Goal: Navigation & Orientation: Go to known website

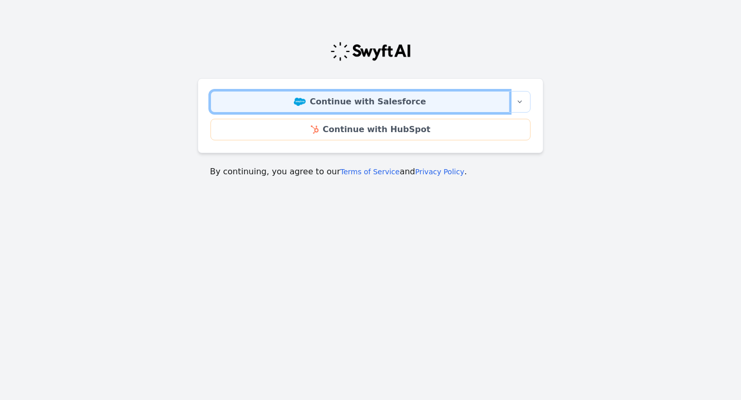
click at [368, 101] on link "Continue with Salesforce" at bounding box center [359, 102] width 299 height 22
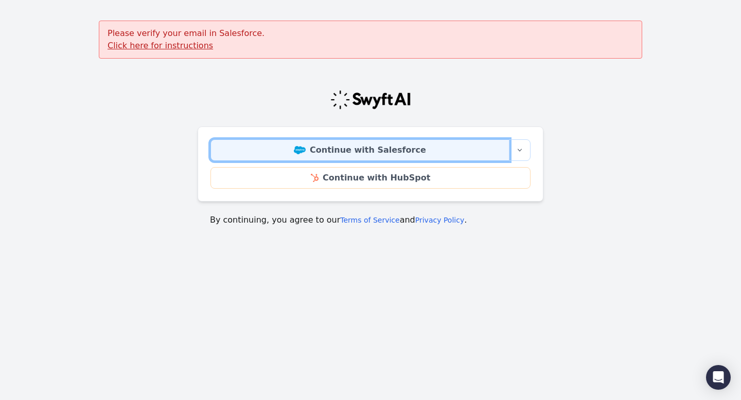
click at [341, 147] on link "Continue with Salesforce" at bounding box center [359, 150] width 299 height 22
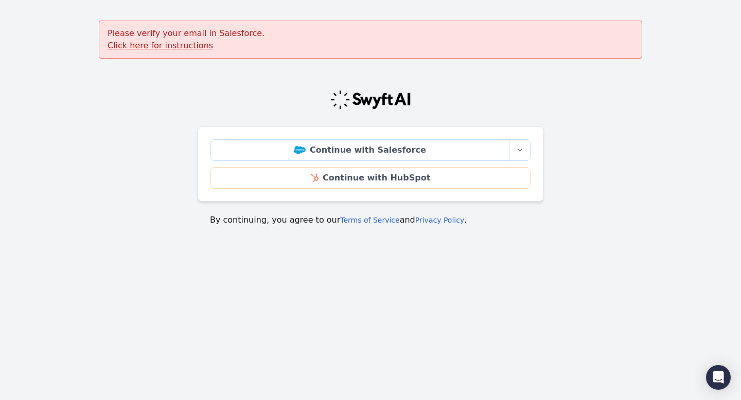
click at [176, 46] on u "Click here for instructions" at bounding box center [160, 46] width 105 height 10
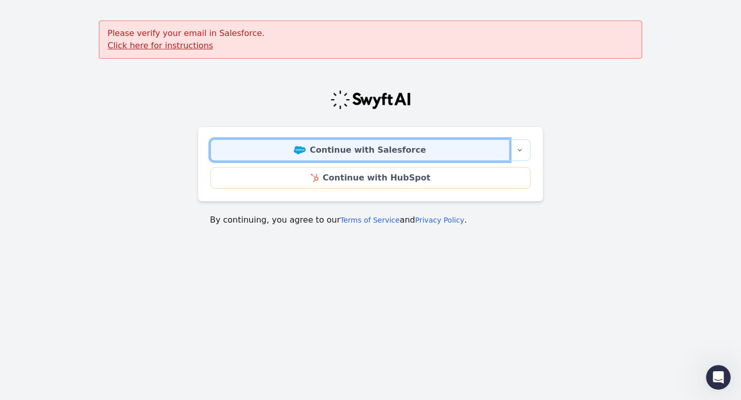
click at [320, 148] on link "Continue with Salesforce" at bounding box center [359, 150] width 299 height 22
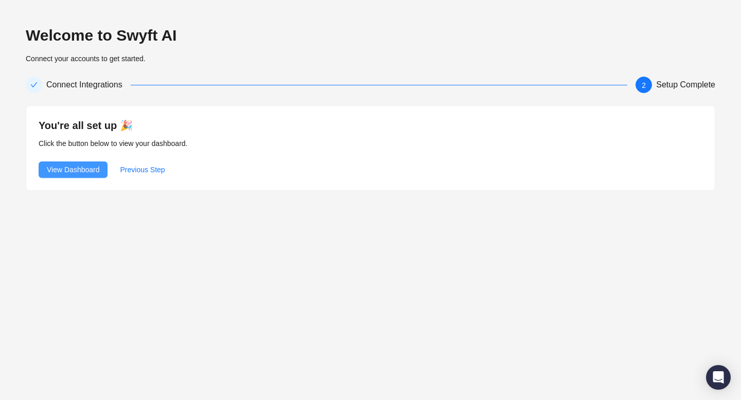
click at [85, 171] on span "View Dashboard" at bounding box center [73, 169] width 52 height 11
